Goal: Transaction & Acquisition: Download file/media

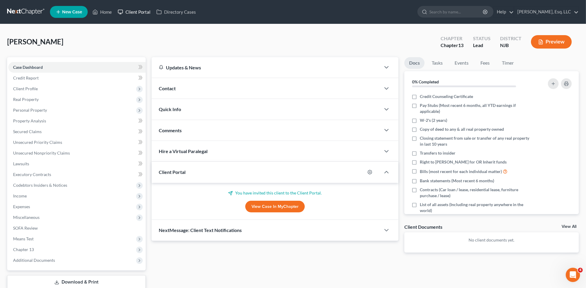
click at [133, 13] on link "Client Portal" at bounding box center [134, 12] width 39 height 11
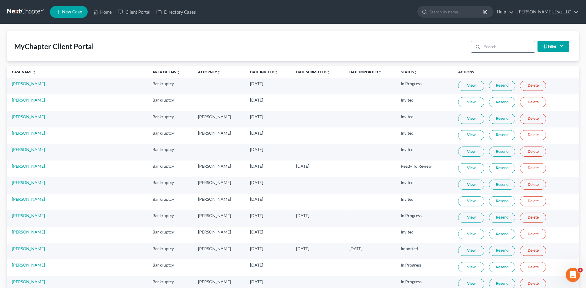
click at [516, 48] on input "search" at bounding box center [509, 46] width 53 height 11
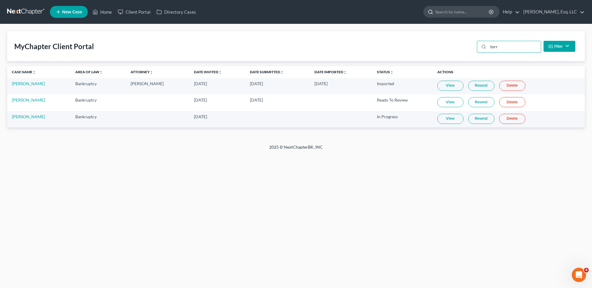
type input "torr"
click at [451, 16] on input "search" at bounding box center [462, 11] width 54 height 11
type input "[PERSON_NAME]"
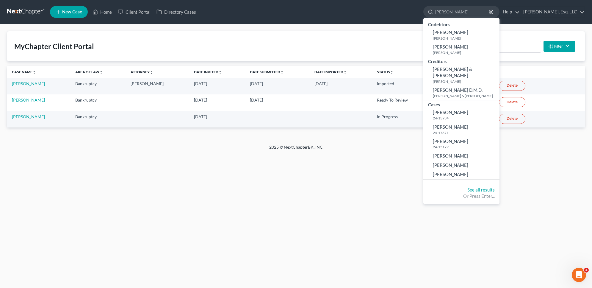
click at [396, 23] on nav "Home New Case Client Portal Directory Cases [PERSON_NAME], Esq. LLC [EMAIL_ADDR…" at bounding box center [296, 12] width 592 height 24
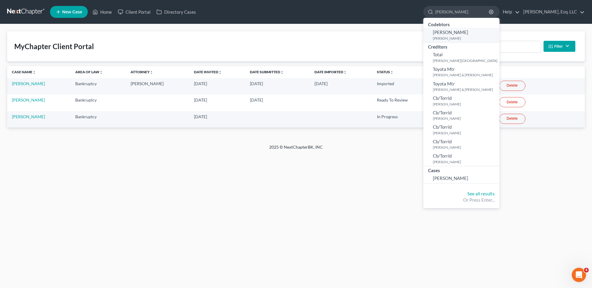
type input "[PERSON_NAME]"
click at [463, 39] on small "[PERSON_NAME]" at bounding box center [465, 38] width 65 height 5
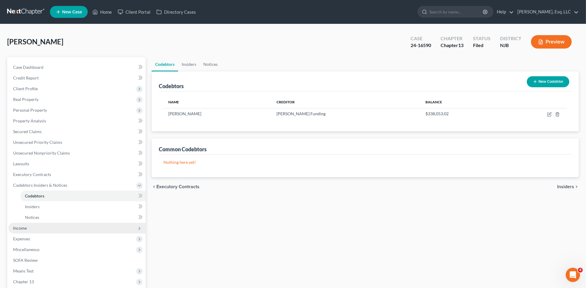
scroll to position [71, 0]
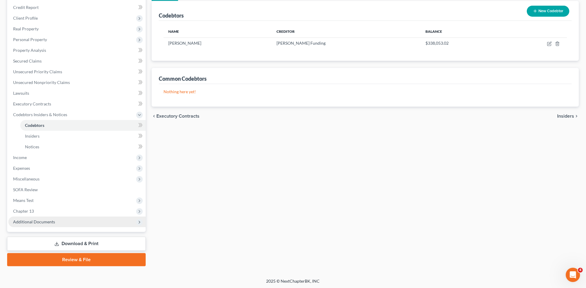
click at [50, 217] on span "Additional Documents" at bounding box center [76, 221] width 137 height 11
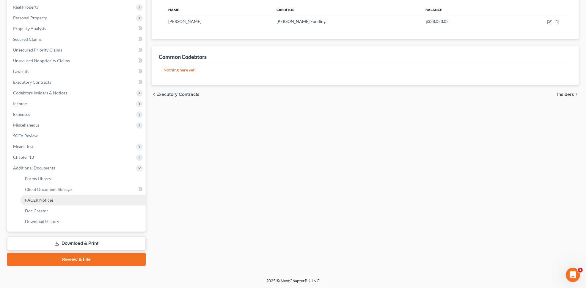
click at [48, 202] on link "PACER Notices" at bounding box center [83, 200] width 126 height 11
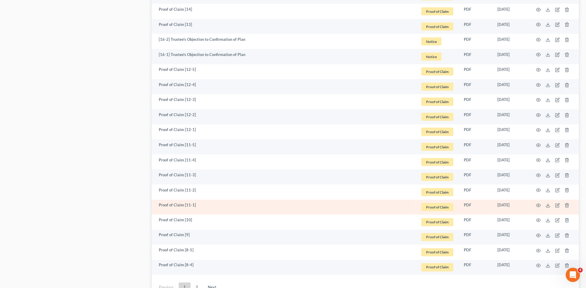
scroll to position [1009, 0]
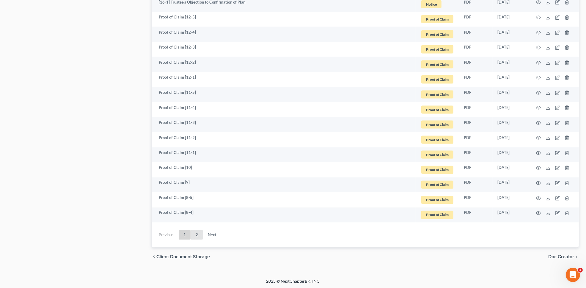
click at [196, 237] on link "2" at bounding box center [197, 235] width 12 height 10
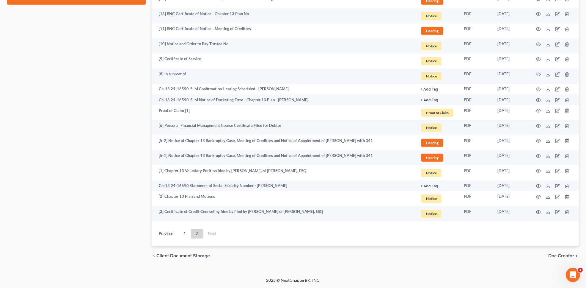
scroll to position [353, 0]
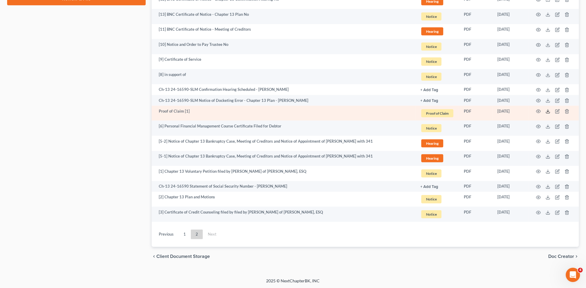
click at [547, 110] on icon at bounding box center [548, 111] width 5 height 5
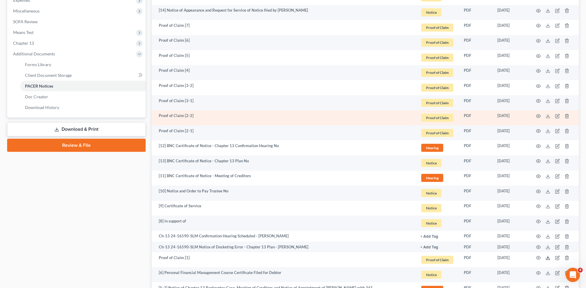
scroll to position [204, 0]
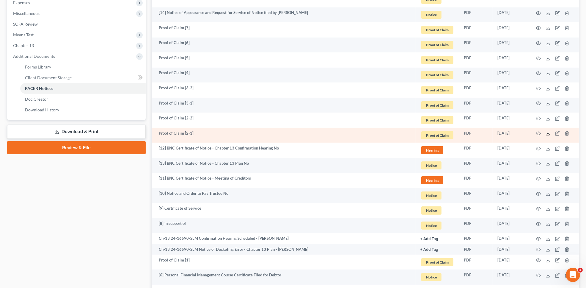
click at [547, 134] on icon at bounding box center [548, 133] width 5 height 5
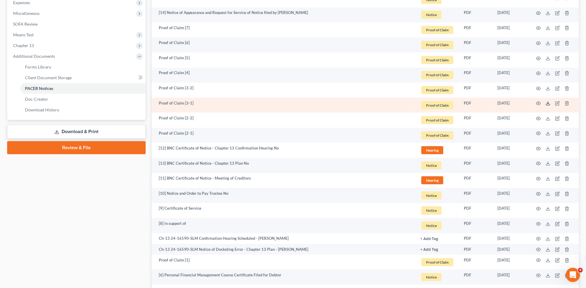
click at [548, 104] on icon at bounding box center [548, 103] width 5 height 5
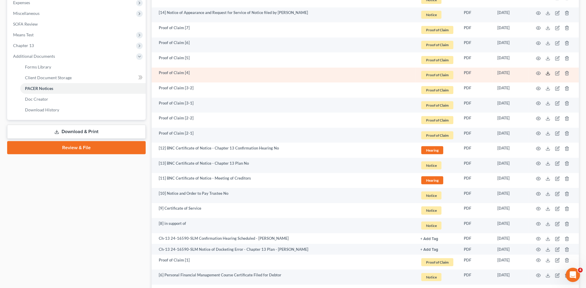
click at [548, 73] on polyline at bounding box center [548, 73] width 2 height 1
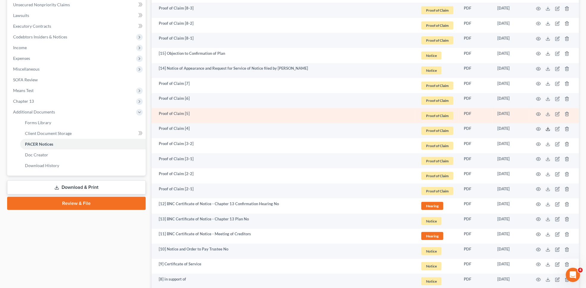
scroll to position [129, 0]
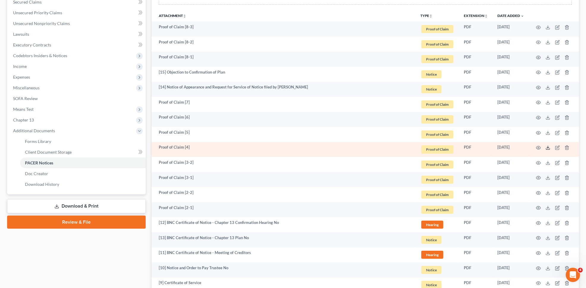
click at [549, 145] on icon at bounding box center [548, 147] width 5 height 5
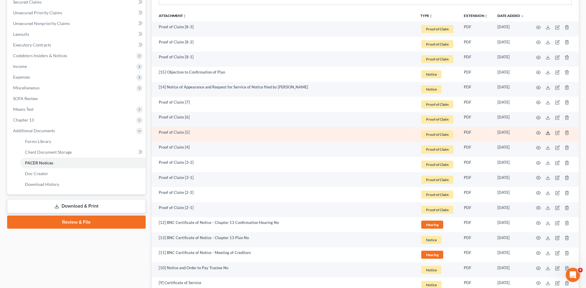
click at [548, 131] on icon at bounding box center [548, 132] width 5 height 5
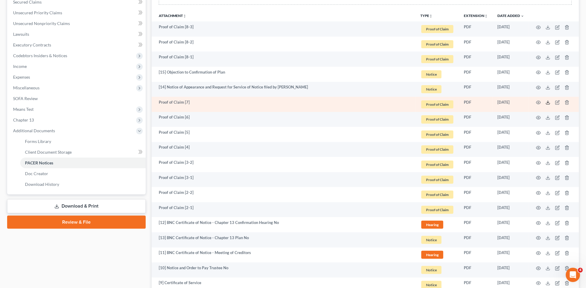
click at [549, 103] on icon at bounding box center [548, 102] width 5 height 5
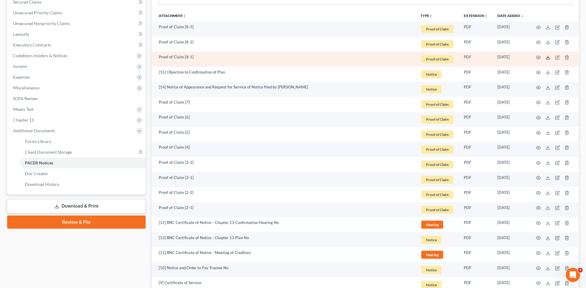
click at [546, 56] on icon at bounding box center [548, 57] width 5 height 5
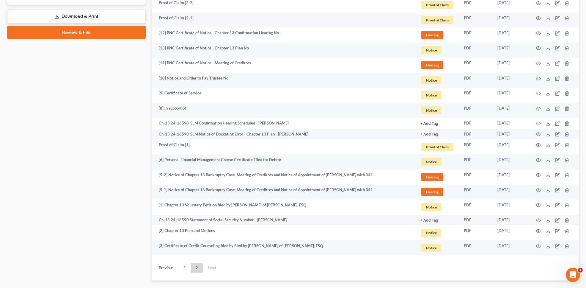
scroll to position [353, 0]
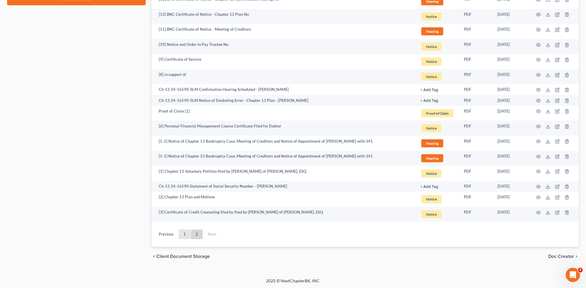
click at [187, 236] on link "1" at bounding box center [185, 234] width 12 height 10
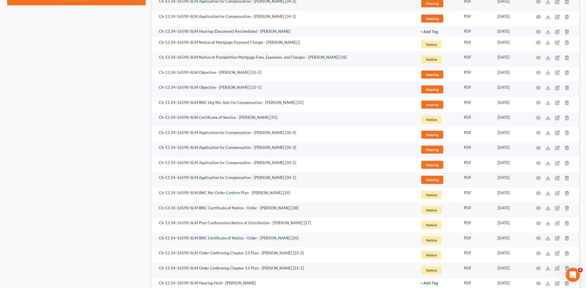
click at [184, 232] on td "Ch-13 24-16590-SLM BNC Certificate of Notice - Order - [PERSON_NAME] [26]" at bounding box center [284, 239] width 264 height 15
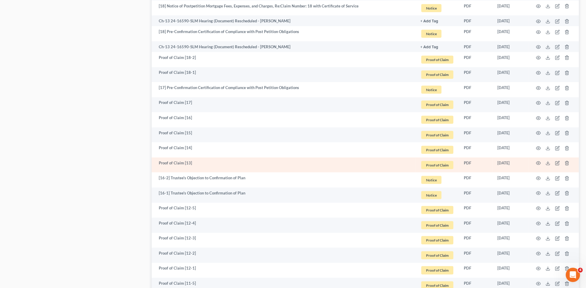
scroll to position [1009, 0]
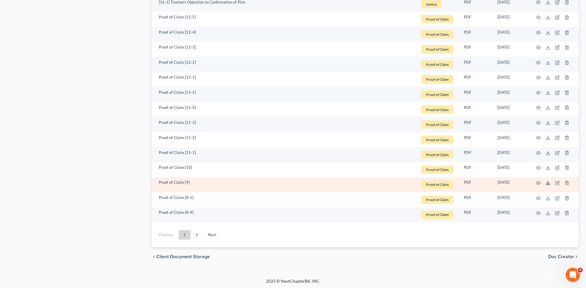
click at [548, 184] on icon at bounding box center [548, 183] width 5 height 5
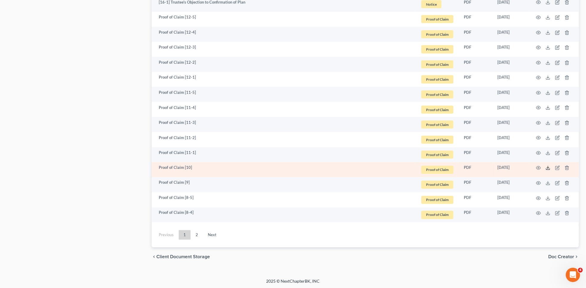
click at [548, 165] on icon at bounding box center [548, 167] width 5 height 5
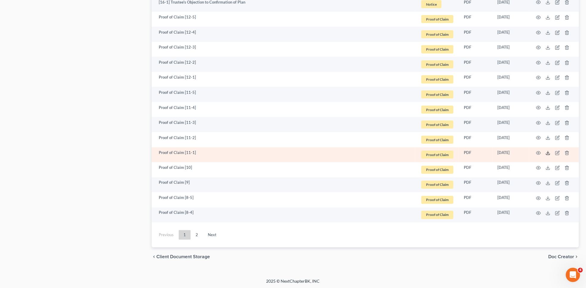
click at [547, 152] on icon at bounding box center [548, 153] width 5 height 5
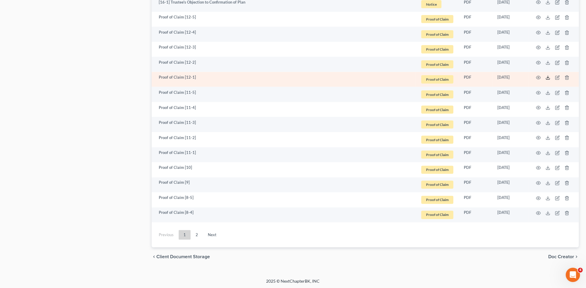
click at [547, 78] on icon at bounding box center [548, 77] width 5 height 5
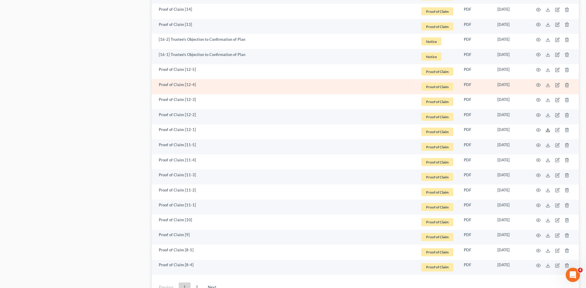
scroll to position [935, 0]
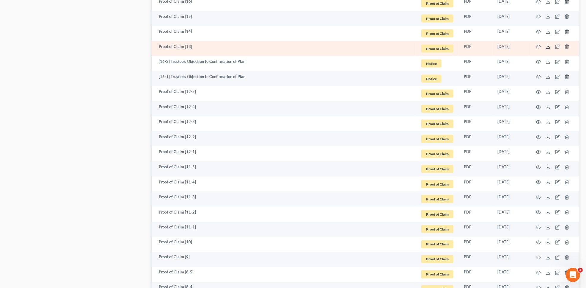
click at [546, 48] on icon at bounding box center [548, 46] width 5 height 5
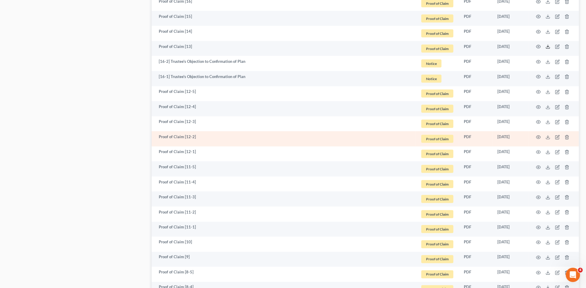
scroll to position [860, 0]
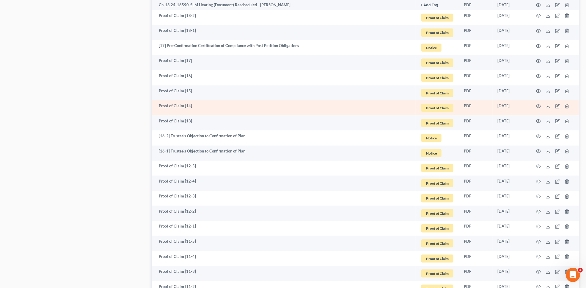
click at [550, 107] on td at bounding box center [554, 107] width 50 height 15
click at [549, 107] on icon at bounding box center [548, 107] width 4 height 1
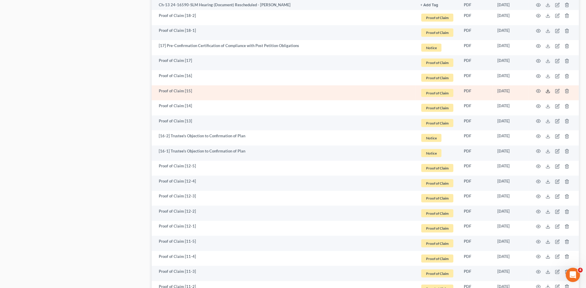
click at [548, 93] on icon at bounding box center [548, 91] width 5 height 5
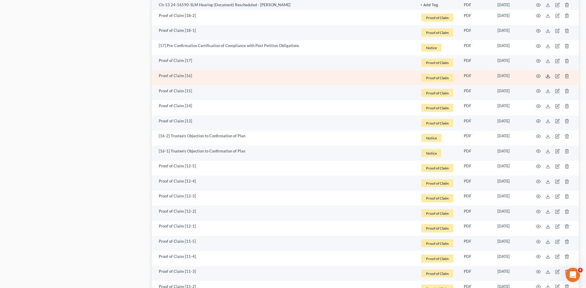
click at [548, 75] on icon at bounding box center [548, 76] width 5 height 5
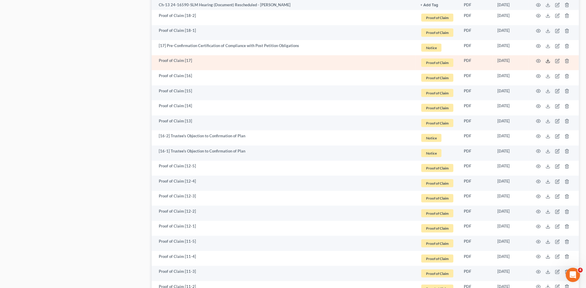
click at [549, 61] on polyline at bounding box center [548, 61] width 2 height 1
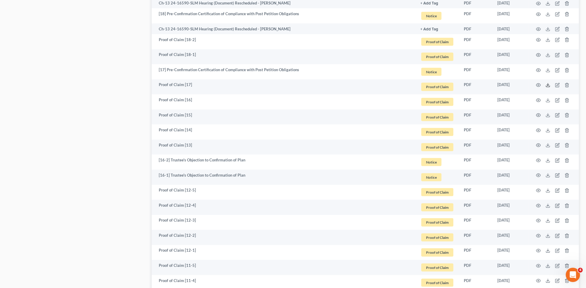
scroll to position [823, 0]
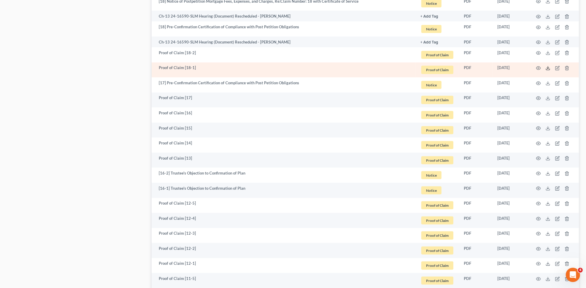
click at [546, 69] on icon at bounding box center [548, 69] width 4 height 1
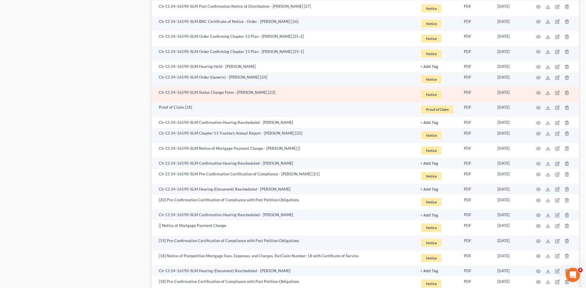
scroll to position [526, 0]
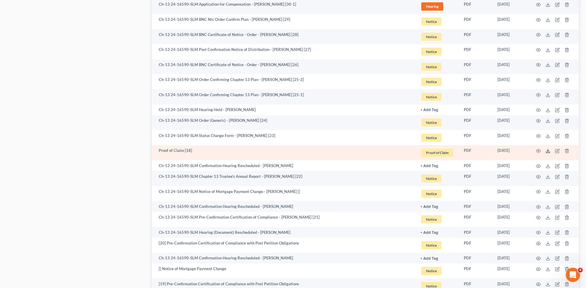
click at [546, 151] on icon at bounding box center [548, 150] width 5 height 5
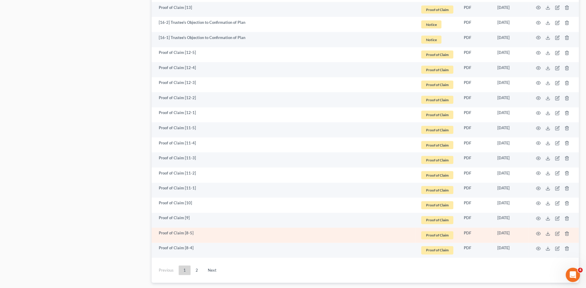
scroll to position [1009, 0]
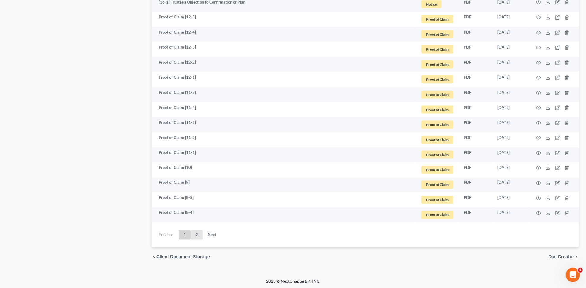
click at [195, 230] on link "2" at bounding box center [197, 235] width 12 height 10
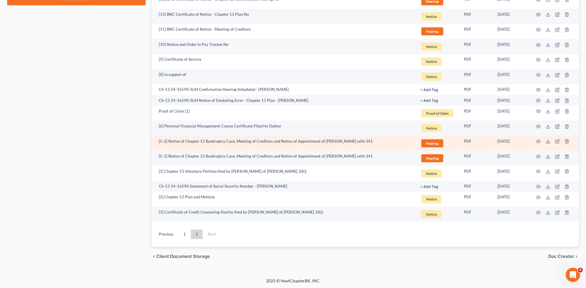
scroll to position [72, 0]
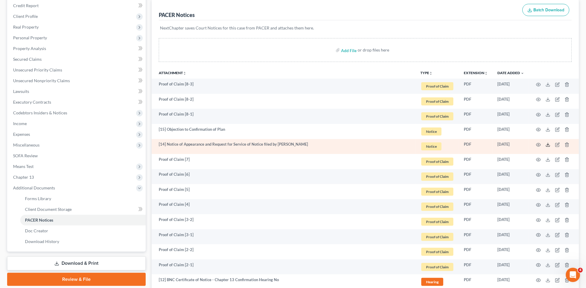
click at [546, 144] on icon at bounding box center [548, 144] width 5 height 5
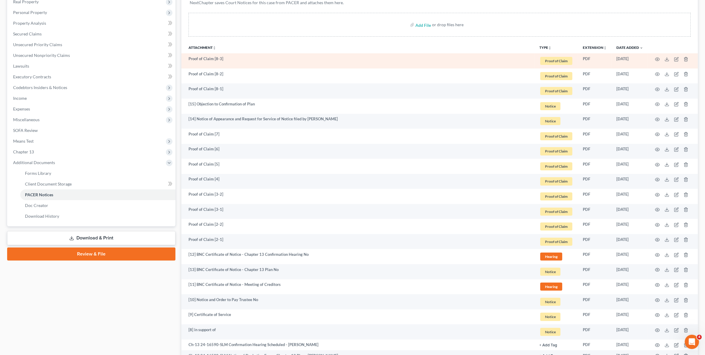
scroll to position [0, 0]
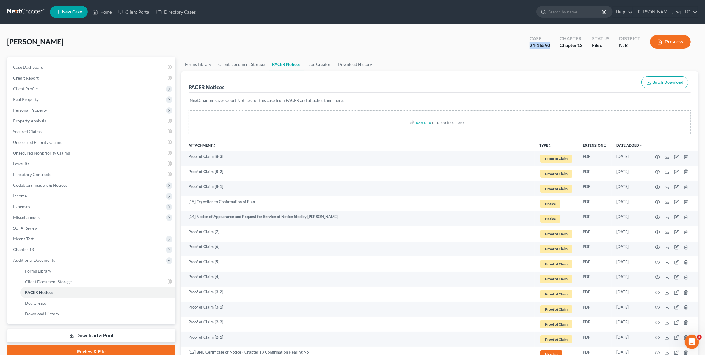
drag, startPoint x: 521, startPoint y: 44, endPoint x: 550, endPoint y: 48, distance: 29.2
click at [550, 48] on div "[PERSON_NAME] Upgraded Case 24-16590 Chapter Chapter 13 Status [GEOGRAPHIC_DATA…" at bounding box center [352, 44] width 691 height 26
copy div "24-16590"
